Goal: Task Accomplishment & Management: Use online tool/utility

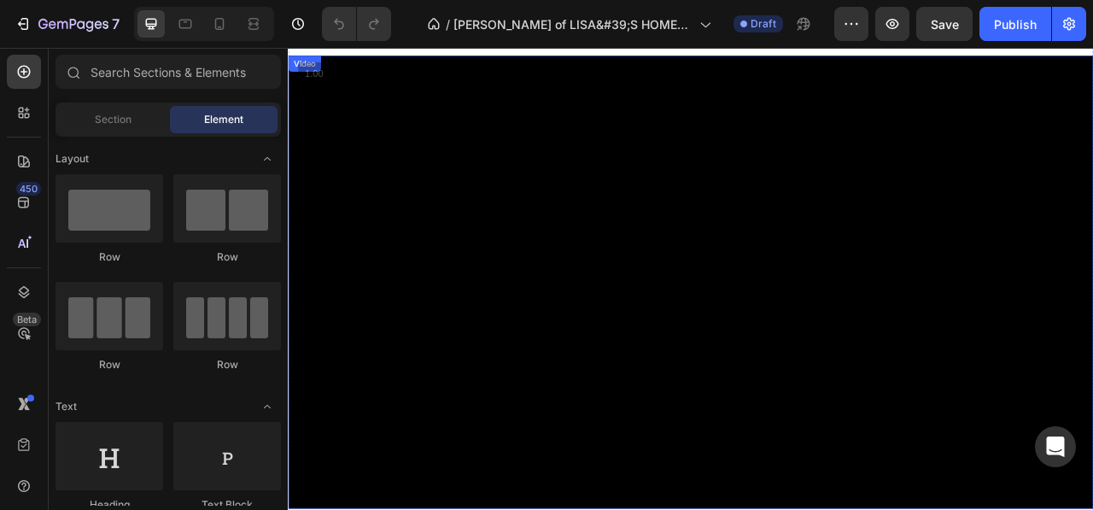
scroll to position [85, 0]
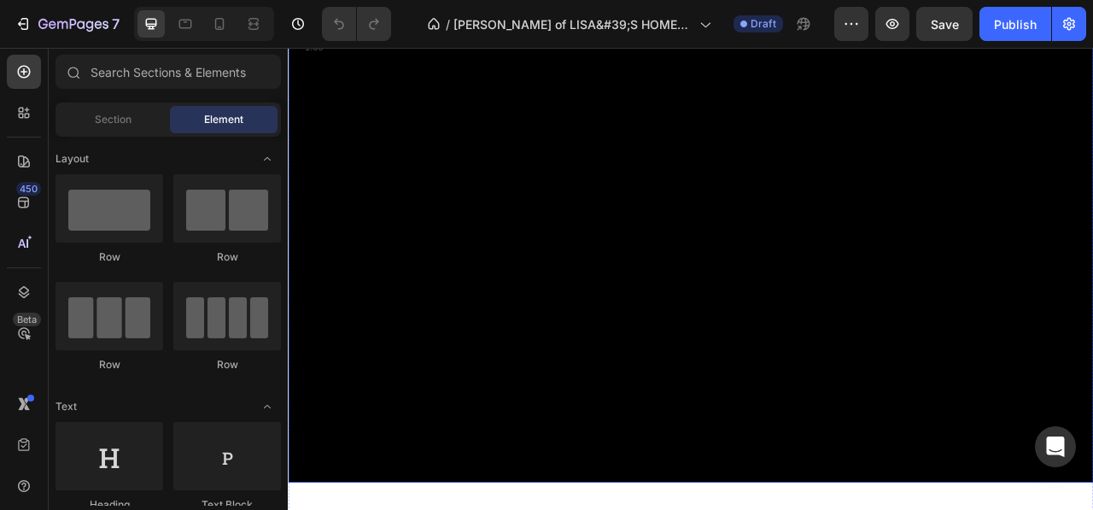
click at [429, 489] on video at bounding box center [800, 313] width 1024 height 576
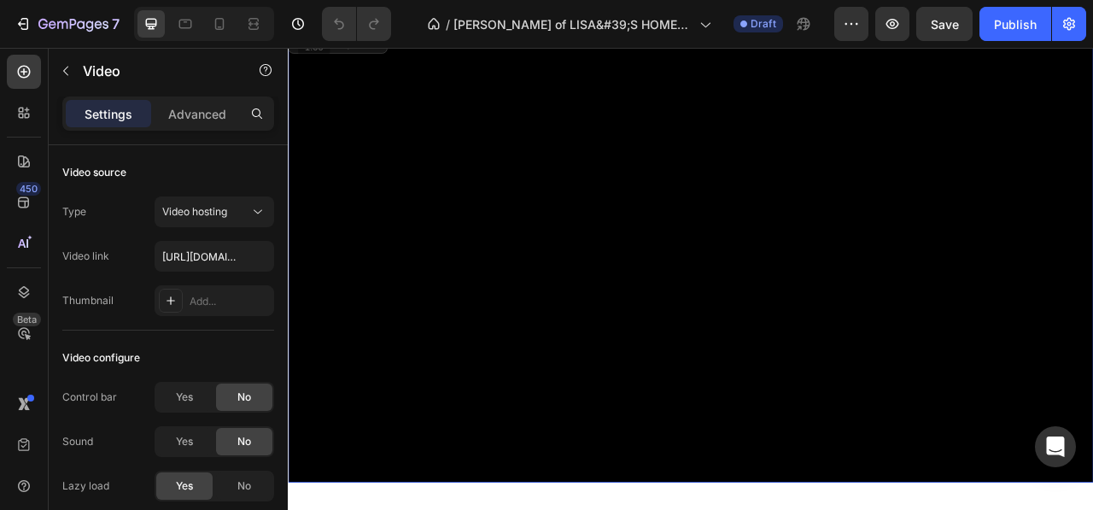
click at [422, 397] on video at bounding box center [800, 313] width 1024 height 576
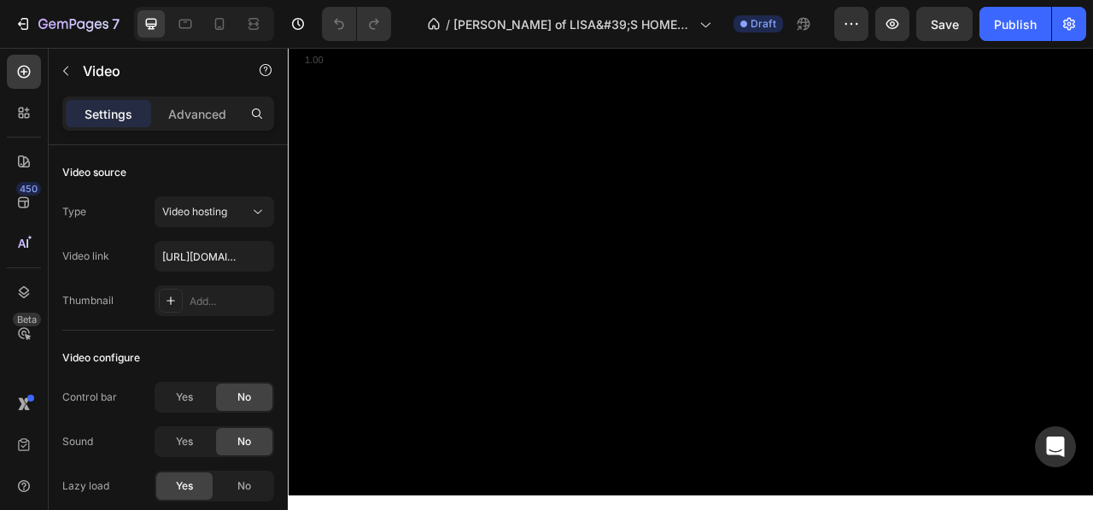
scroll to position [0, 0]
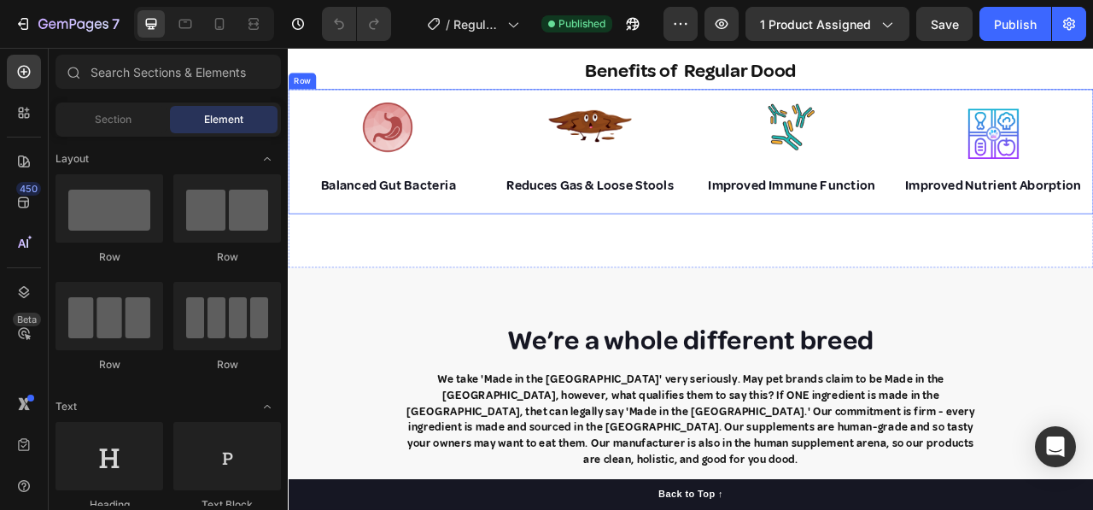
scroll to position [1366, 0]
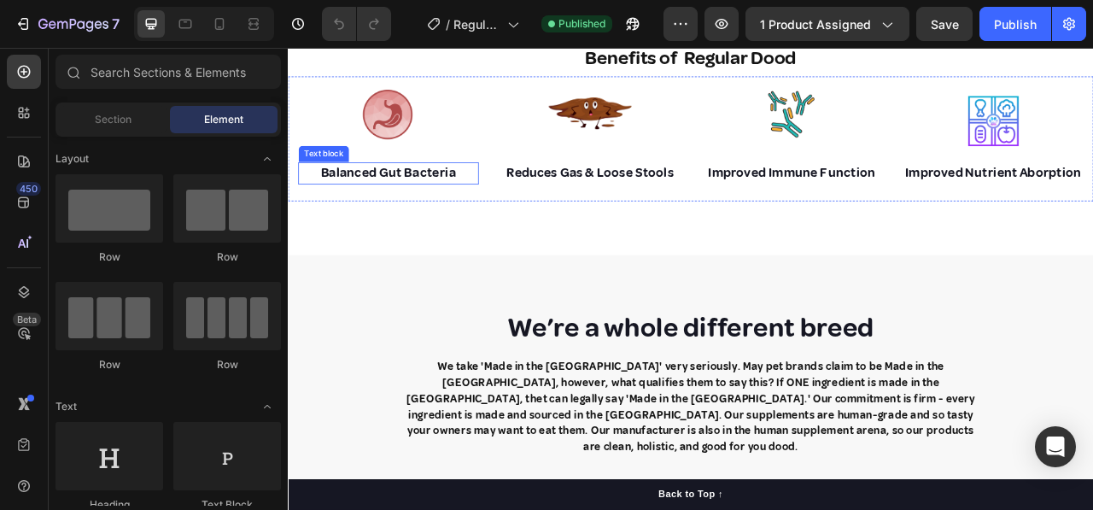
click at [380, 195] on p "Balanced Gut Bacteria" at bounding box center [415, 207] width 226 height 25
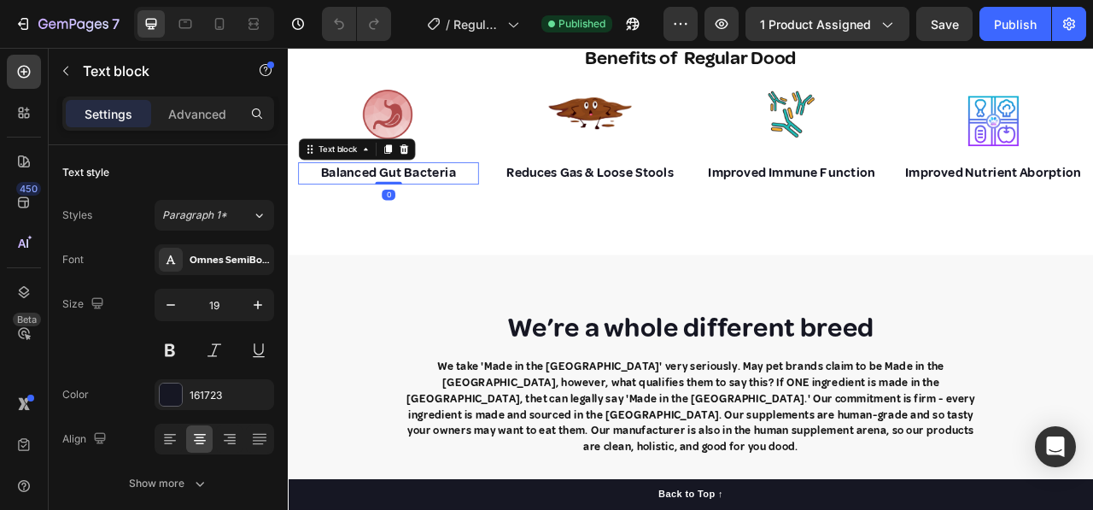
drag, startPoint x: 416, startPoint y: 197, endPoint x: 405, endPoint y: 174, distance: 25.2
click at [405, 194] on div "Balanced Gut Bacteria Text block 0" at bounding box center [415, 208] width 230 height 28
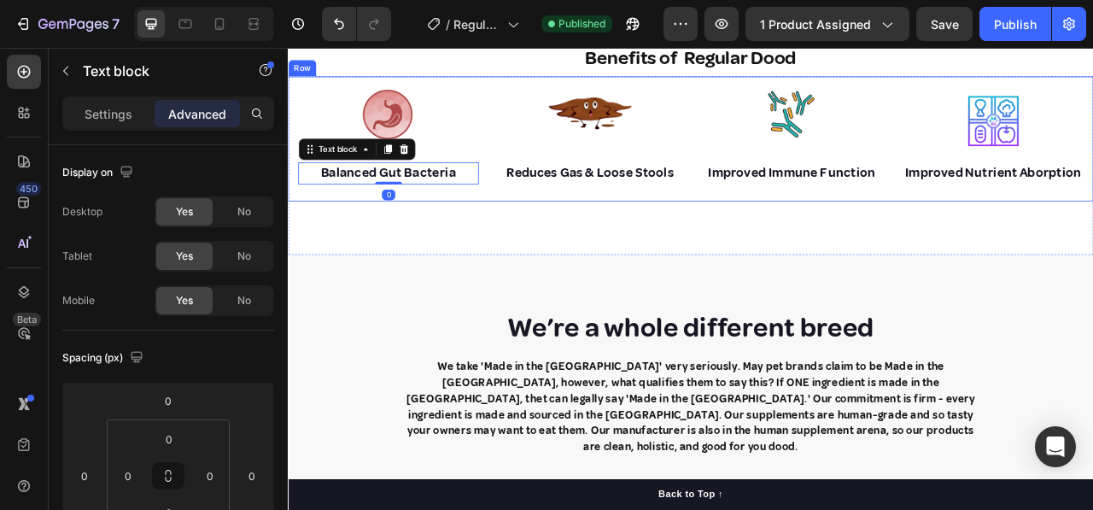
click at [522, 243] on div "Image Balanced Gut Bacteria Text block 0" at bounding box center [415, 164] width 230 height 159
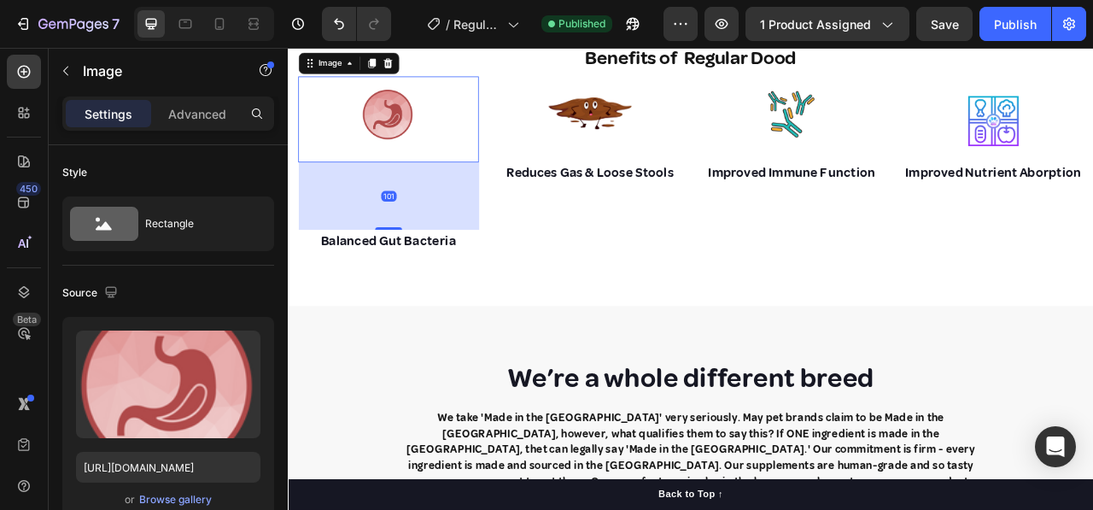
drag, startPoint x: 410, startPoint y: 164, endPoint x: 430, endPoint y: 251, distance: 89.5
click at [430, 194] on div "101" at bounding box center [415, 194] width 230 height 0
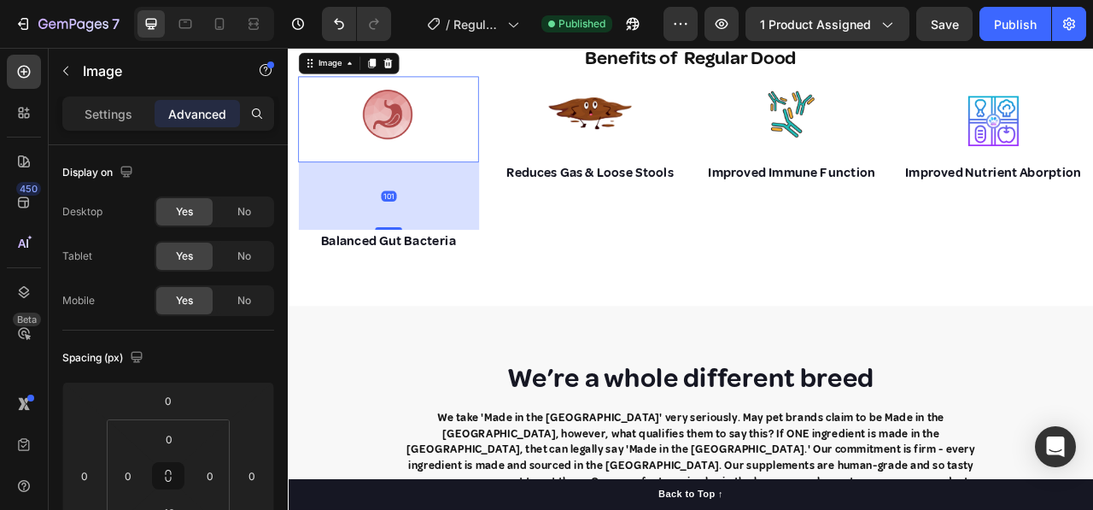
click at [384, 149] on img at bounding box center [415, 133] width 68 height 96
click at [390, 148] on img at bounding box center [415, 133] width 68 height 96
click at [386, 147] on img at bounding box center [415, 133] width 68 height 96
click at [417, 143] on img at bounding box center [415, 133] width 68 height 96
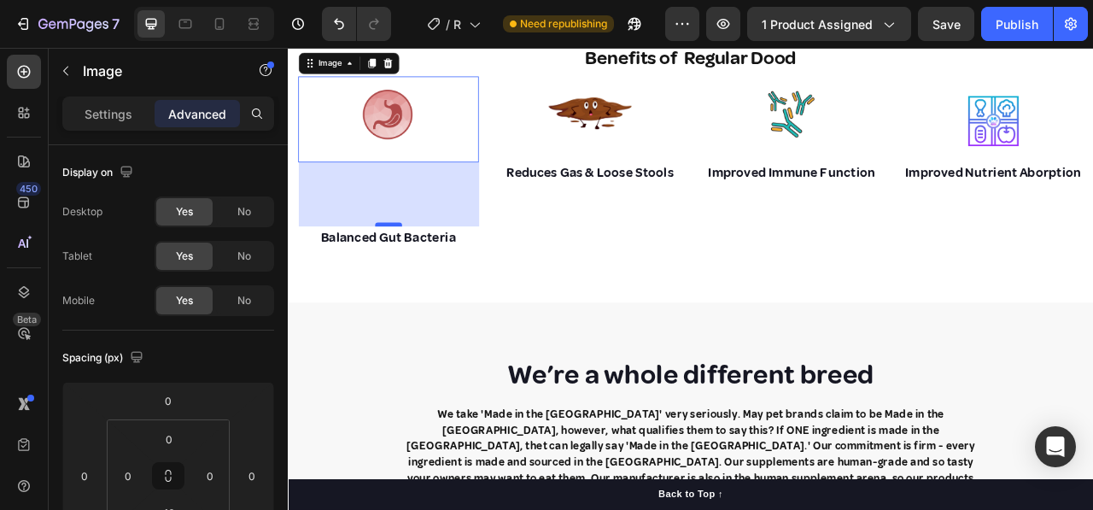
click at [411, 271] on div at bounding box center [415, 273] width 34 height 5
type input "96"
drag, startPoint x: 380, startPoint y: 139, endPoint x: 399, endPoint y: 137, distance: 19.0
click at [381, 139] on img at bounding box center [415, 133] width 68 height 96
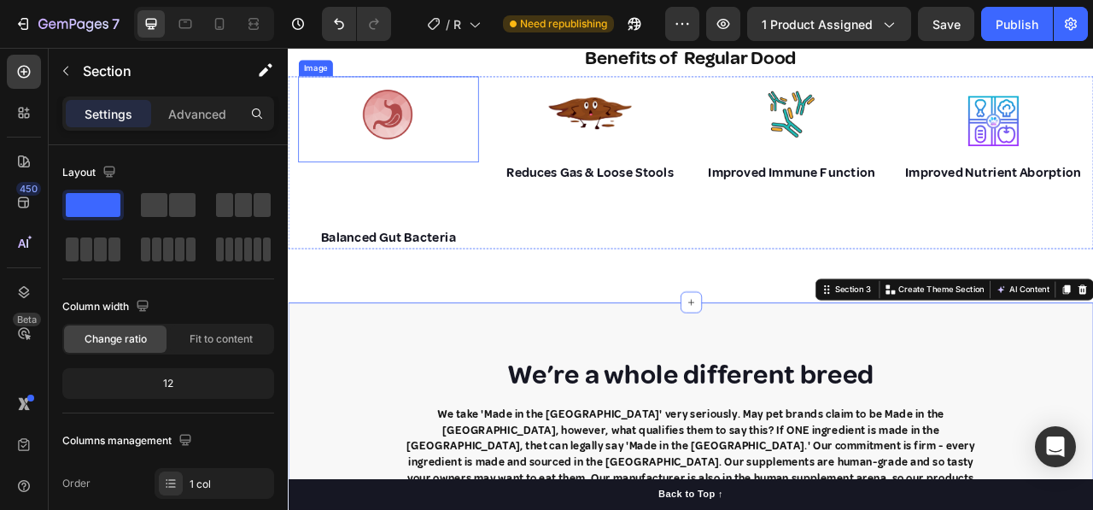
click at [384, 148] on img at bounding box center [415, 133] width 68 height 96
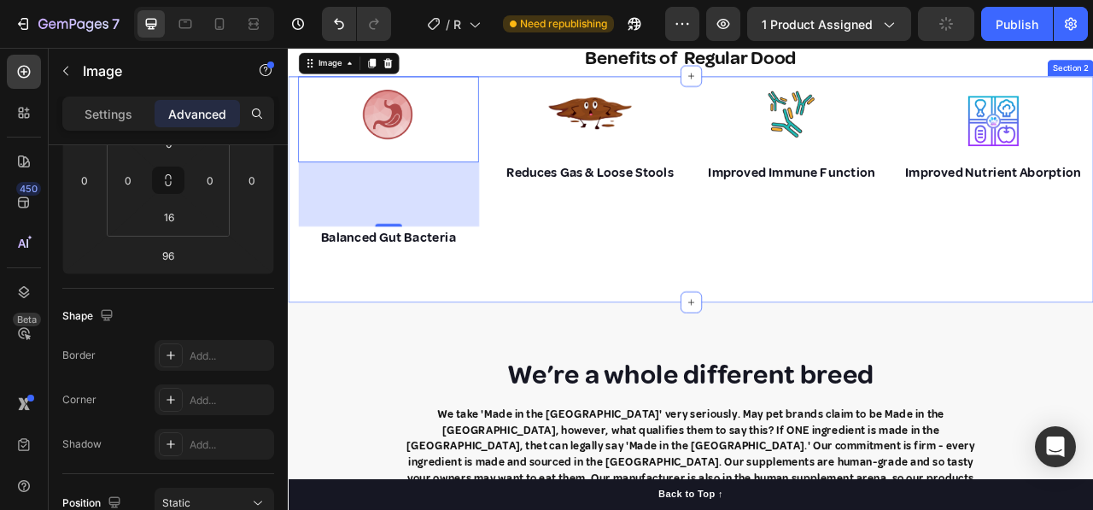
scroll to position [0, 0]
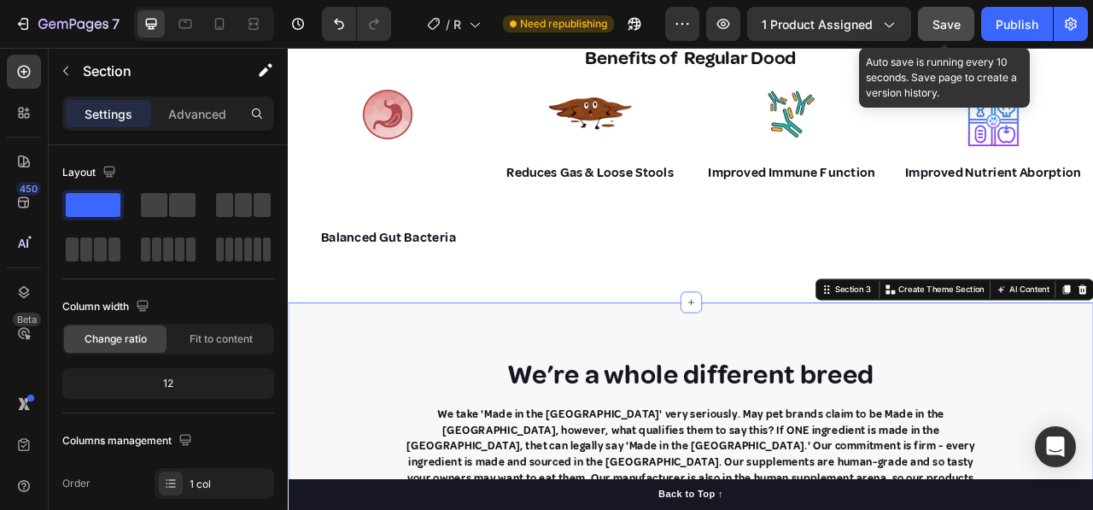
click at [933, 20] on span "Save" at bounding box center [946, 24] width 28 height 15
